Goal: Complete application form

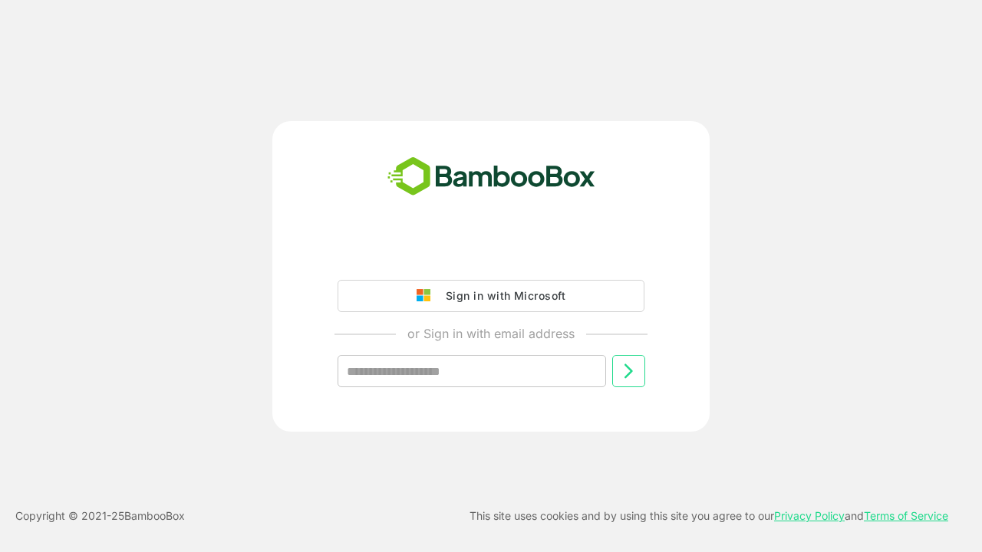
type input "**********"
click at [628, 371] on icon at bounding box center [628, 371] width 18 height 18
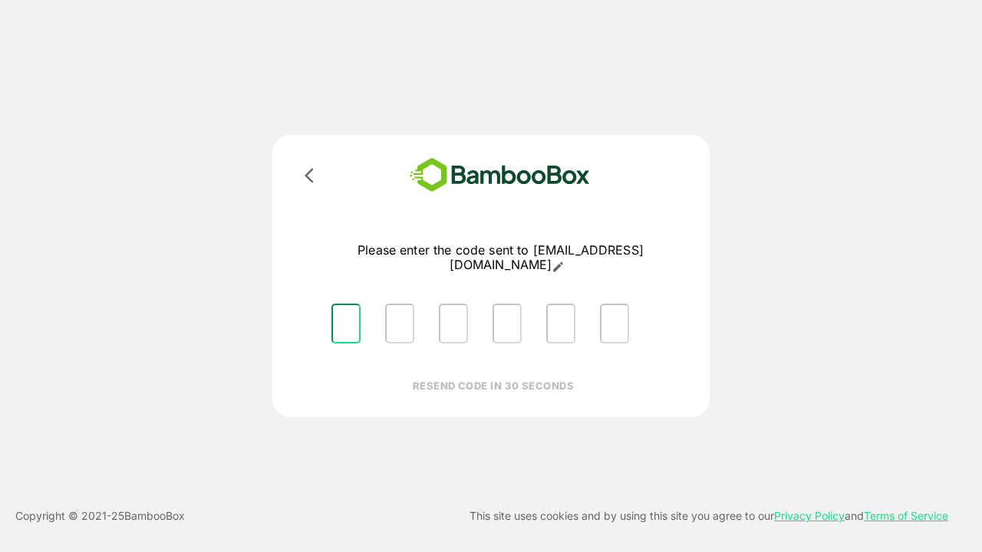
type input "*"
